Goal: Communication & Community: Answer question/provide support

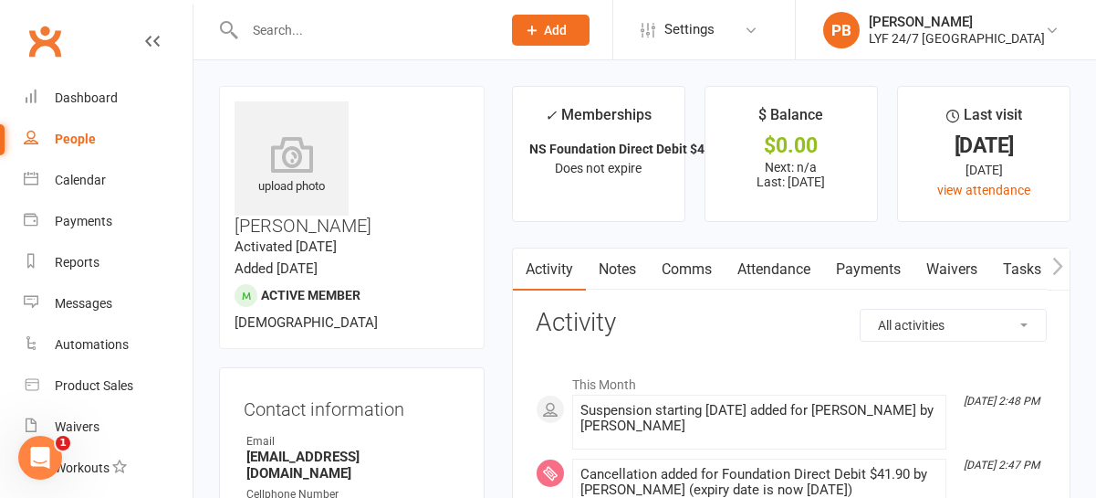
click at [684, 271] on link "Comms" at bounding box center [687, 269] width 76 height 42
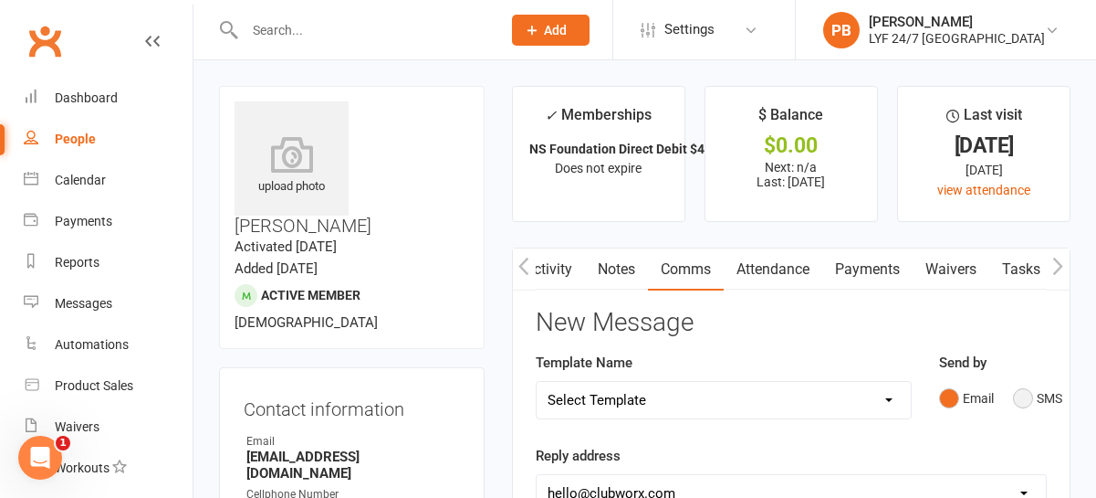
click at [1028, 394] on button "SMS" at bounding box center [1037, 398] width 49 height 35
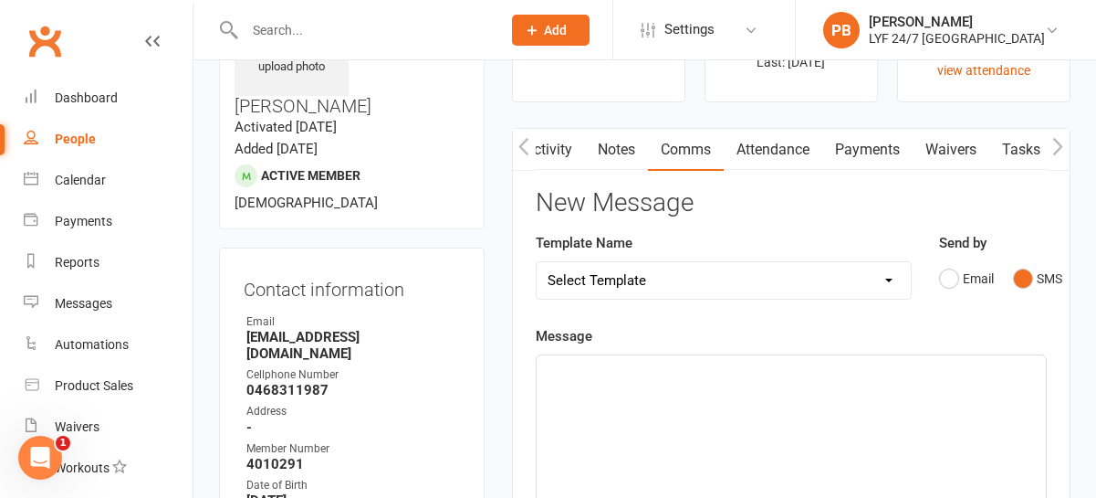
scroll to position [201, 0]
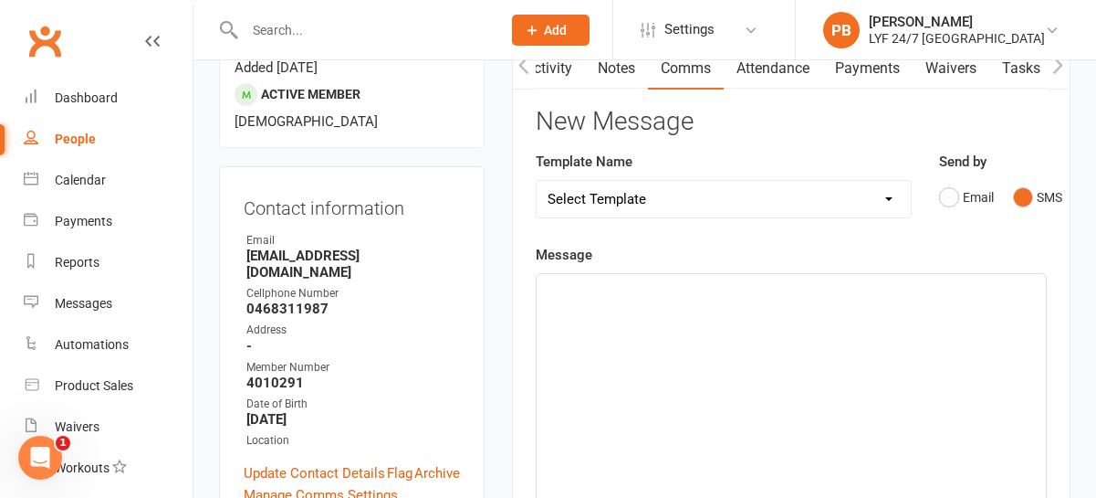
click at [790, 331] on div "﻿" at bounding box center [791, 411] width 509 height 274
click at [582, 287] on span "Thanlk you for updating" at bounding box center [619, 290] width 143 height 16
click at [718, 299] on p "Thank you for updating" at bounding box center [791, 290] width 487 height 22
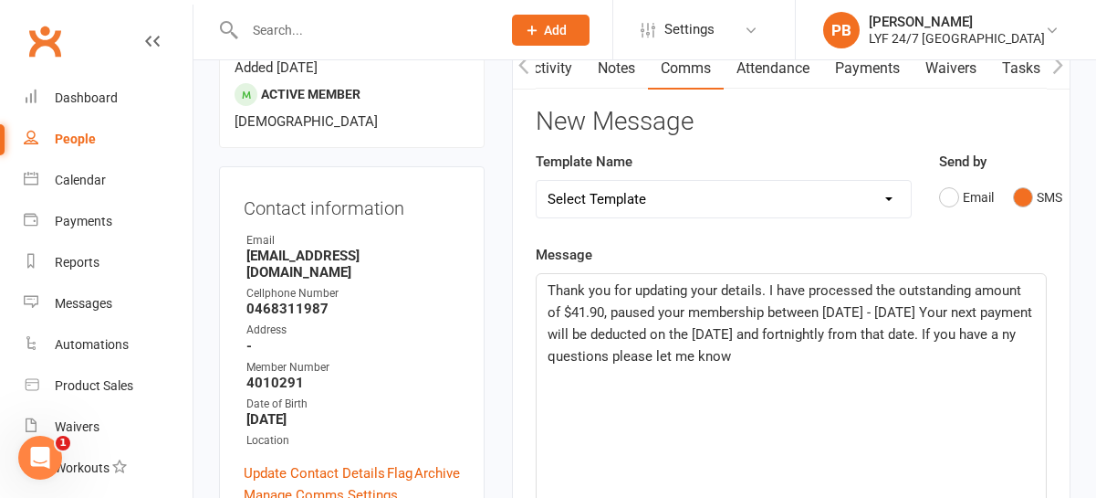
click at [591, 362] on span "Thank you for updating your details. I have processed the outstanding amount of…" at bounding box center [792, 323] width 488 height 82
click at [808, 353] on p "Thank you for updating your details. I have processed the outstanding amount of…" at bounding box center [791, 323] width 487 height 88
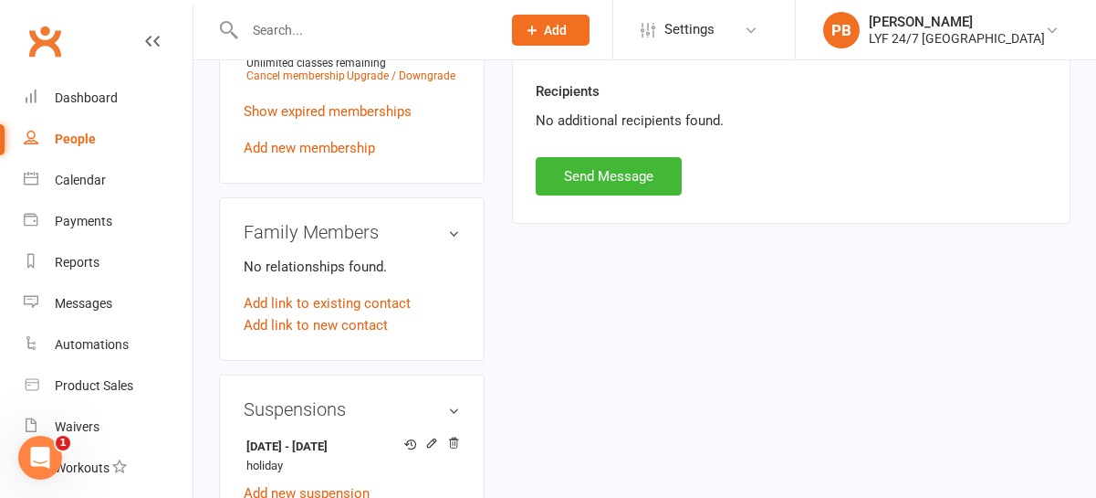
scroll to position [981, 0]
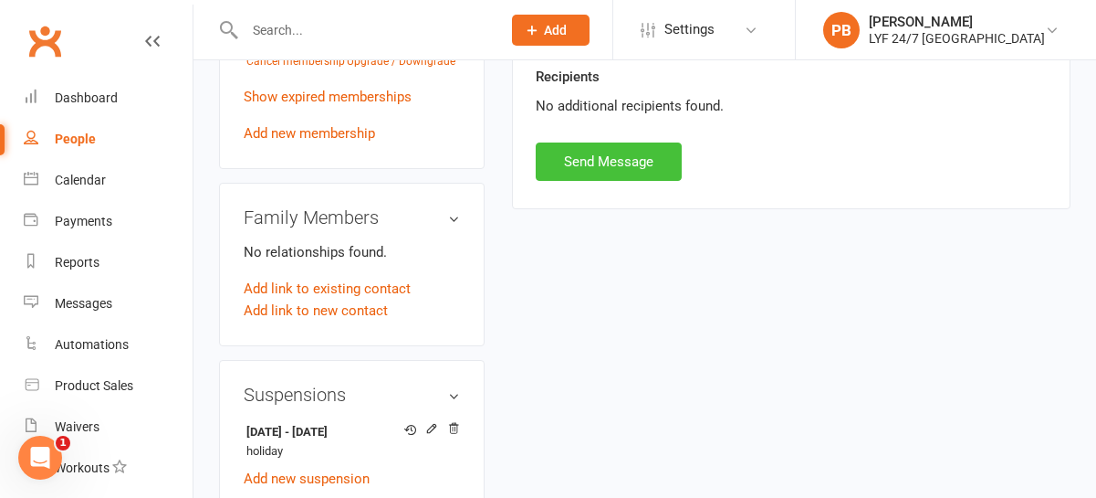
click at [585, 173] on button "Send Message" at bounding box center [609, 161] width 146 height 38
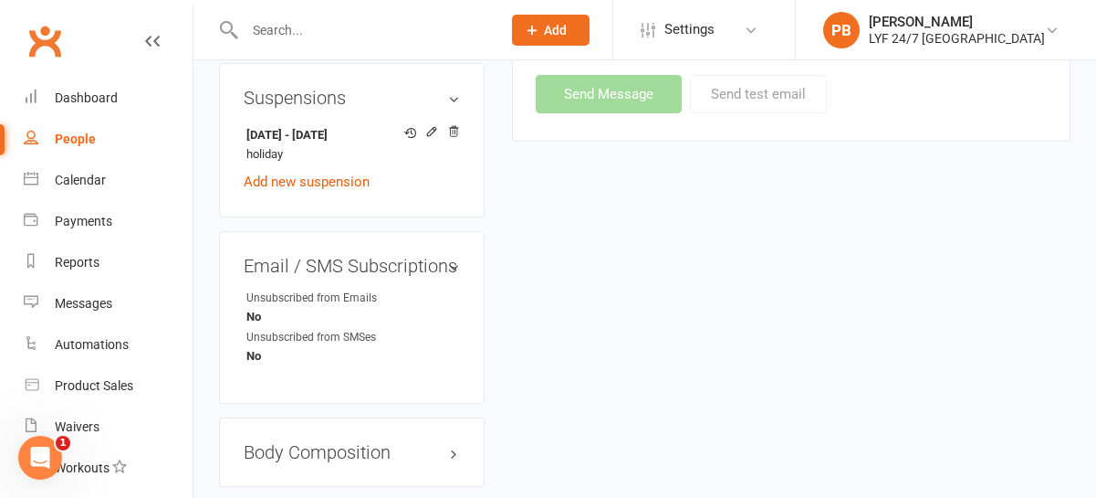
scroll to position [1300, 0]
